Goal: Information Seeking & Learning: Learn about a topic

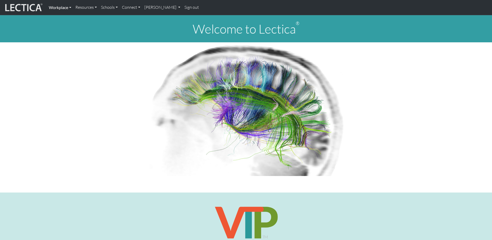
click at [58, 6] on link "Workplace" at bounding box center [60, 7] width 27 height 11
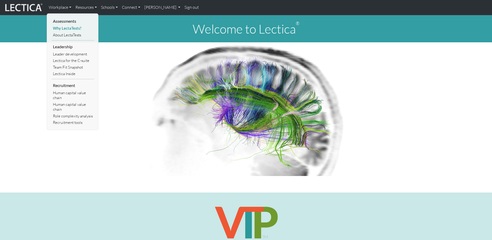
click at [66, 27] on link "Why LectaTests?" at bounding box center [73, 28] width 43 height 6
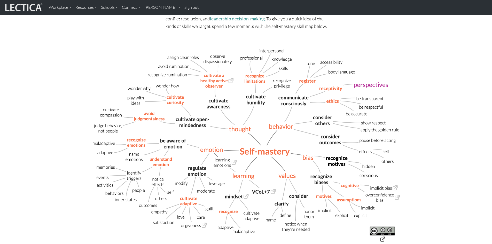
scroll to position [153, 0]
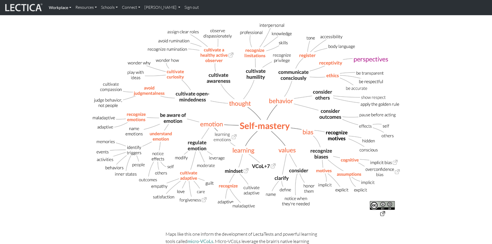
click at [63, 7] on link "Workplace" at bounding box center [60, 7] width 27 height 11
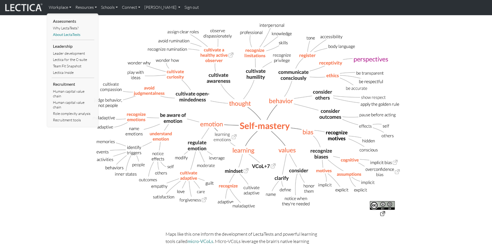
click at [70, 34] on link "About LectaTests" at bounding box center [73, 34] width 43 height 6
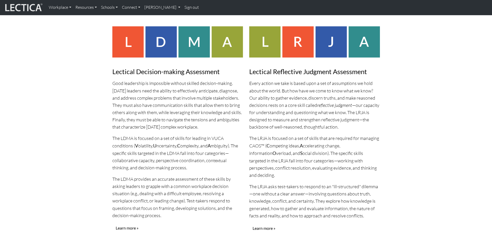
scroll to position [451, 0]
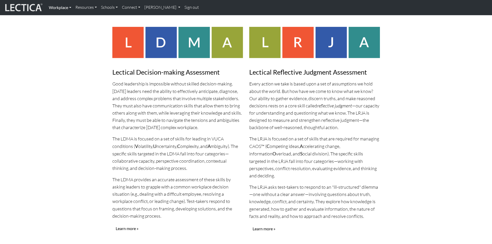
click at [58, 8] on link "Workplace" at bounding box center [60, 7] width 27 height 11
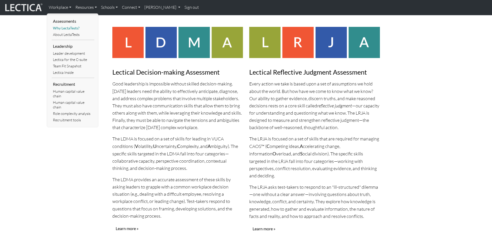
click at [72, 28] on link "Why LectaTests?" at bounding box center [73, 28] width 43 height 6
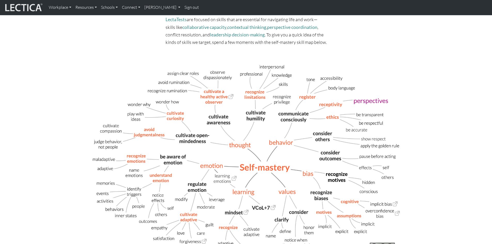
scroll to position [129, 0]
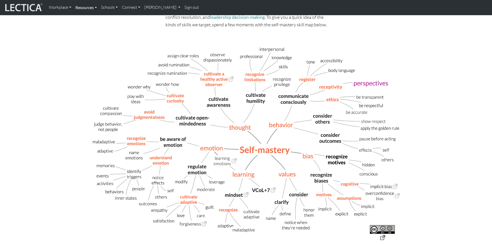
click at [92, 7] on link "Resources" at bounding box center [86, 7] width 26 height 11
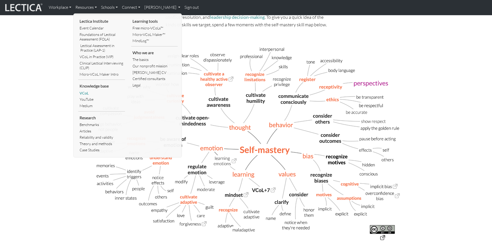
click at [83, 92] on link "VCoL" at bounding box center [101, 93] width 47 height 6
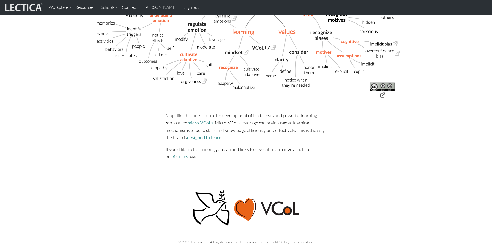
scroll to position [205, 0]
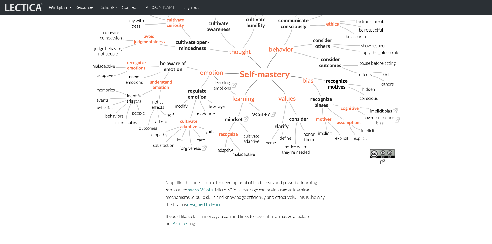
click at [63, 9] on link "Workplace" at bounding box center [60, 7] width 27 height 11
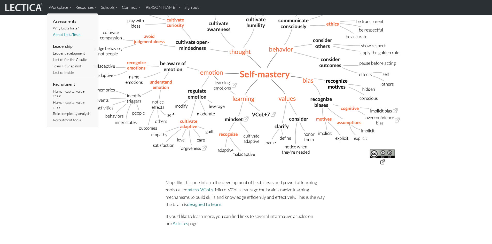
click at [65, 34] on link "About LectaTests" at bounding box center [73, 34] width 43 height 6
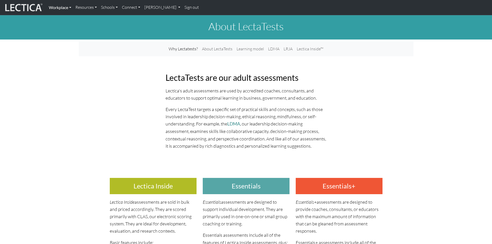
click at [54, 6] on link "Workplace" at bounding box center [60, 7] width 27 height 11
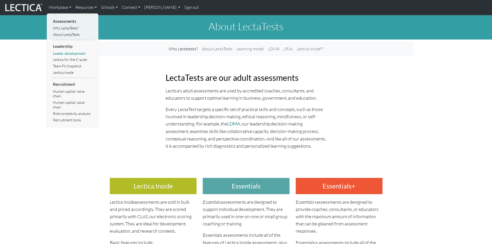
click at [60, 52] on link "Leader development" at bounding box center [73, 53] width 43 height 6
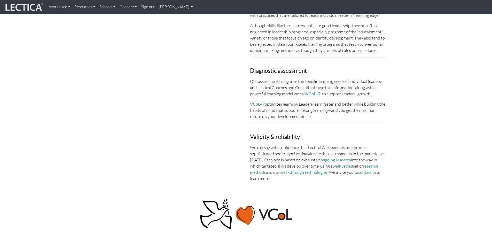
scroll to position [439, 0]
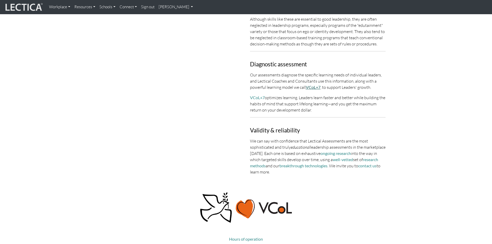
click at [311, 87] on link "VCoL+7" at bounding box center [313, 87] width 15 height 5
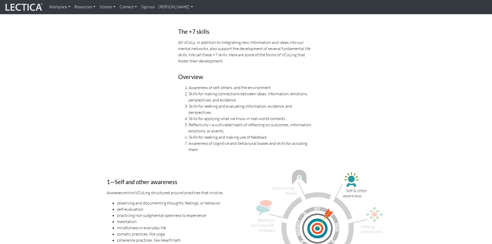
scroll to position [387, 0]
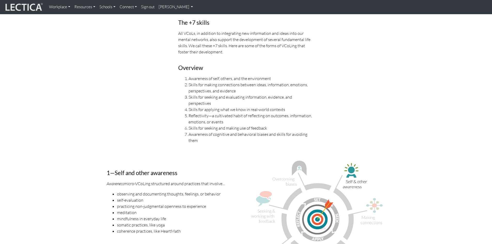
click at [224, 125] on li "Skills for seeking and making use of feedback" at bounding box center [250, 128] width 125 height 6
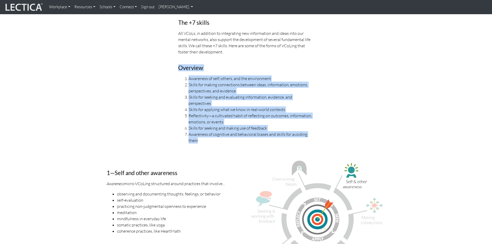
drag, startPoint x: 180, startPoint y: 67, endPoint x: 274, endPoint y: 133, distance: 115.3
click at [274, 133] on div "The +7 skills All VCoLs, in addition to integrating new information and ideas i…" at bounding box center [245, 79] width 143 height 138
copy div "Overview Awareness of self, others, and the environment Skills for making conne…"
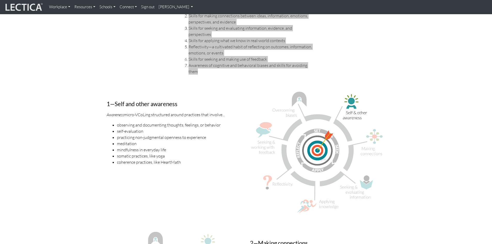
scroll to position [491, 0]
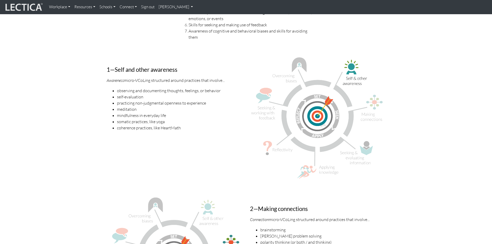
click at [106, 64] on div "1—Self and other awareness Awareness micro-VCoLing structured around practices …" at bounding box center [174, 120] width 143 height 127
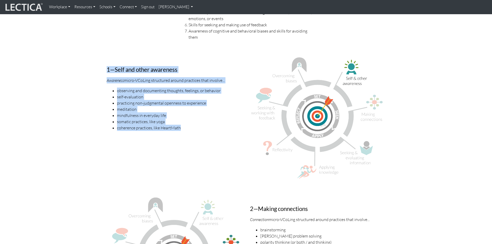
drag, startPoint x: 105, startPoint y: 63, endPoint x: 200, endPoint y: 120, distance: 110.4
click at [200, 120] on div "1—Self and other awareness Awareness micro-VCoLing structured around practices …" at bounding box center [174, 120] width 143 height 127
copy div "1—Self and other awareness Awareness micro-VCoLing structured around practices …"
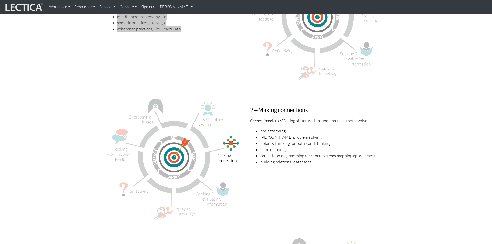
scroll to position [594, 0]
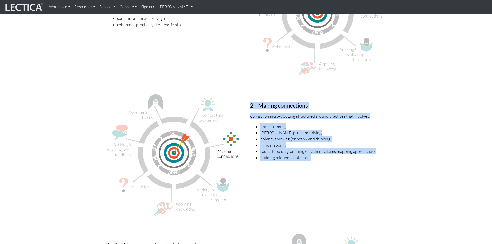
drag, startPoint x: 249, startPoint y: 100, endPoint x: 341, endPoint y: 149, distance: 104.7
click at [341, 149] on div "2—Making connections Connection micro-VCoLing structured around practices that …" at bounding box center [317, 157] width 143 height 128
copy div "2—Making connections Connection micro-VCoLing structured around practices that …"
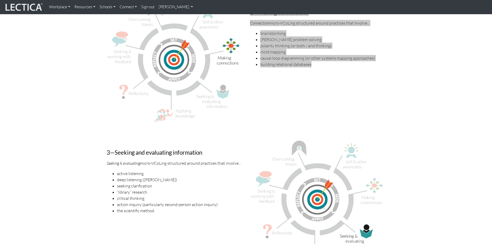
scroll to position [697, 0]
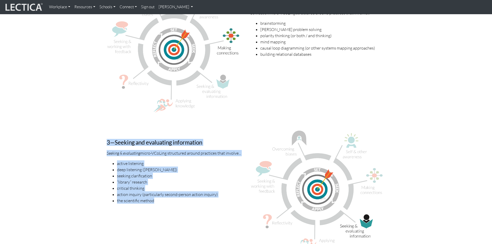
drag, startPoint x: 104, startPoint y: 136, endPoint x: 212, endPoint y: 195, distance: 123.5
click at [212, 195] on div "3—Seeking and evaluating information Seeking & evaluating micro-VCoLing structu…" at bounding box center [174, 193] width 143 height 127
copy div "3—Seeking and evaluating information Seeking & evaluating micro-VCoLing structu…"
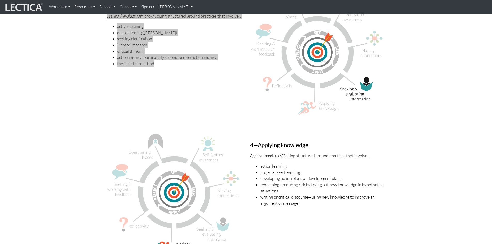
scroll to position [904, 0]
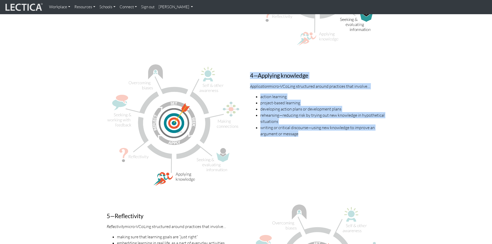
drag, startPoint x: 246, startPoint y: 68, endPoint x: 385, endPoint y: 133, distance: 153.6
click at [385, 133] on div "4—Applying knowledge Application micro-VCoLing structured around practices that…" at bounding box center [317, 127] width 143 height 128
copy div "4—Applying knowledge Application micro-VCoLing structured around practices that…"
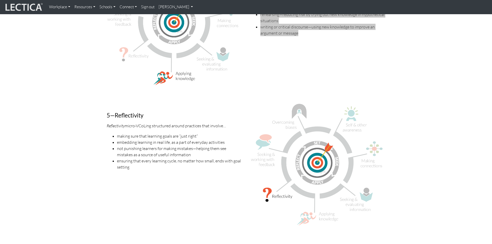
scroll to position [1007, 0]
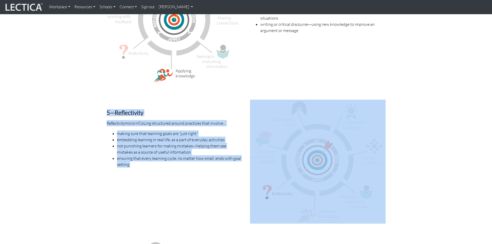
drag, startPoint x: 103, startPoint y: 106, endPoint x: 251, endPoint y: 151, distance: 153.9
click at [251, 151] on div "5—Reflectivity Reflectivity micro-VCoLing structured around practices that invo…" at bounding box center [246, 164] width 287 height 128
copy div "5—Reflectivity Reflectivity micro-VCoLing structured around practices that invo…"
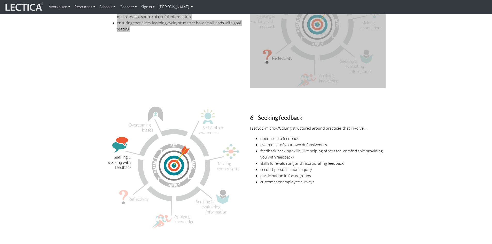
scroll to position [1213, 0]
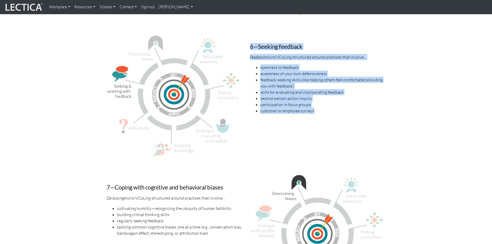
drag, startPoint x: 248, startPoint y: 41, endPoint x: 341, endPoint y: 111, distance: 115.8
click at [341, 111] on div "6—Seeking feedback Feedback micro-VCoLing structured around practices that invo…" at bounding box center [317, 98] width 143 height 128
copy div "6—Seeking feedback Feedback micro-VCoLing structured around practices that invo…"
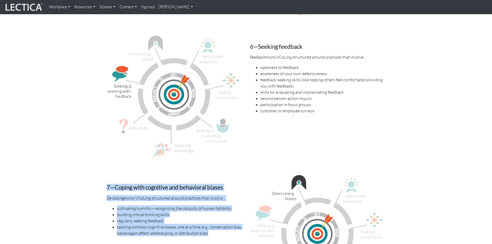
drag, startPoint x: 106, startPoint y: 179, endPoint x: 211, endPoint y: 235, distance: 118.9
click at [211, 235] on div "7—Coping with cognitive and behavioral biases De-biasing micro-VCoLing structur…" at bounding box center [174, 238] width 143 height 127
copy div "7—Coping with cognitive and behavioral biases De-biasing micro-VCoLing structur…"
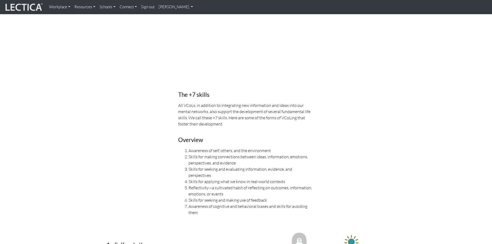
scroll to position [212, 0]
